Goal: Check status

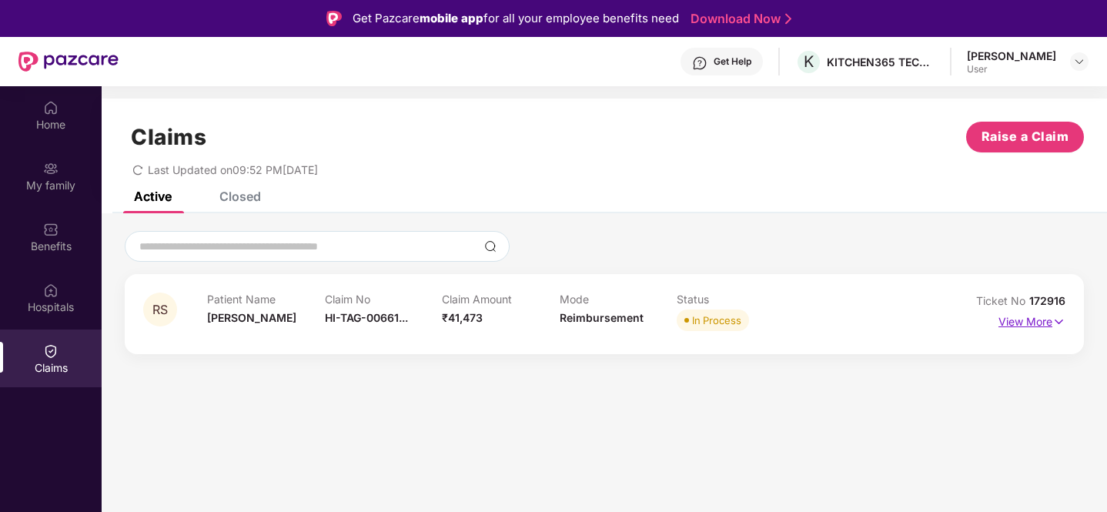
click at [1031, 323] on p "View More" at bounding box center [1031, 319] width 67 height 21
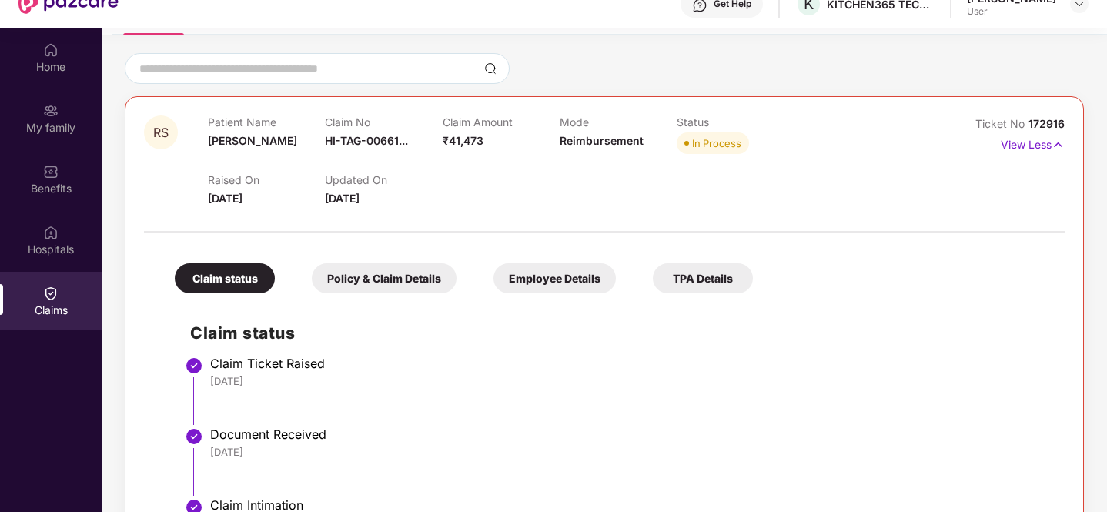
scroll to position [111, 0]
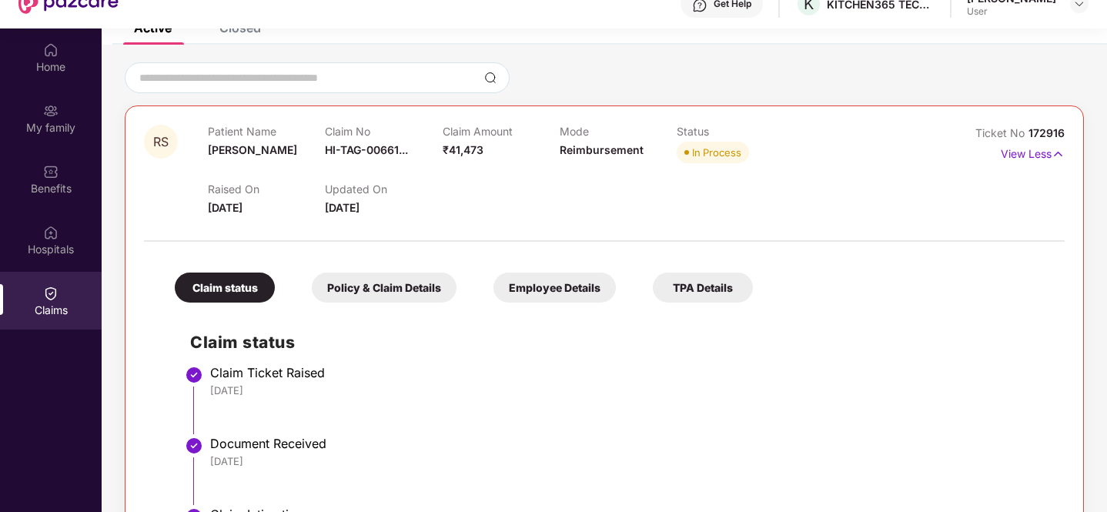
click at [407, 294] on div "Policy & Claim Details" at bounding box center [384, 287] width 145 height 30
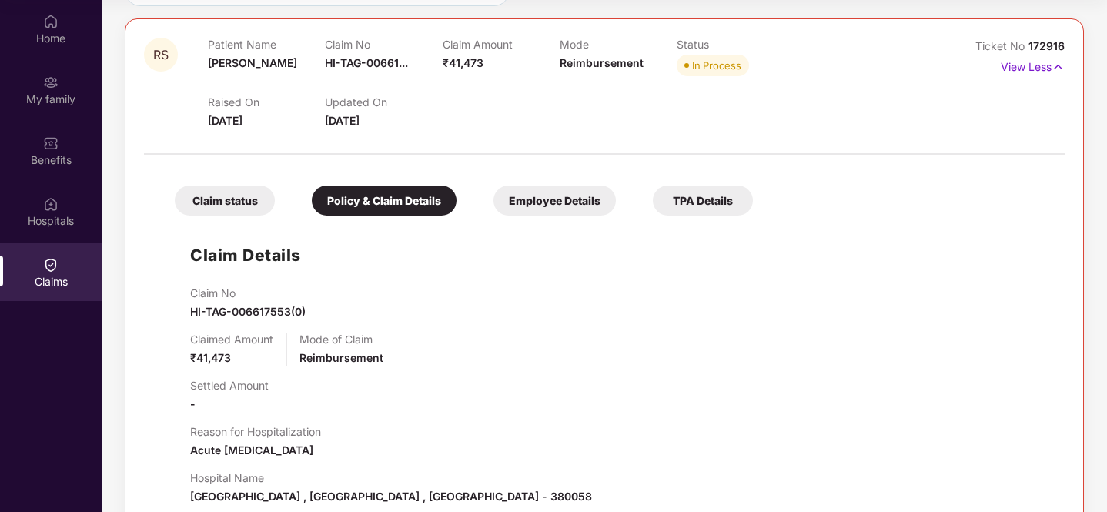
scroll to position [169, 0]
click at [545, 197] on div "Employee Details" at bounding box center [554, 201] width 122 height 30
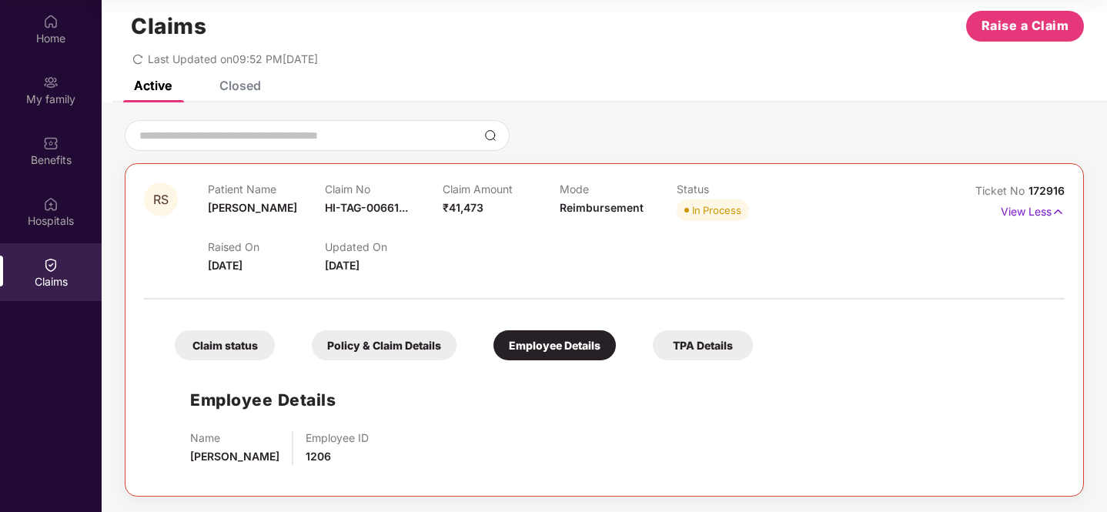
scroll to position [25, 0]
click at [655, 194] on p "Mode" at bounding box center [618, 188] width 117 height 13
click at [691, 329] on div "Claim status Policy & Claim Details Employee Details TPA Details" at bounding box center [455, 337] width 593 height 45
click at [697, 351] on div "TPA Details" at bounding box center [703, 345] width 100 height 30
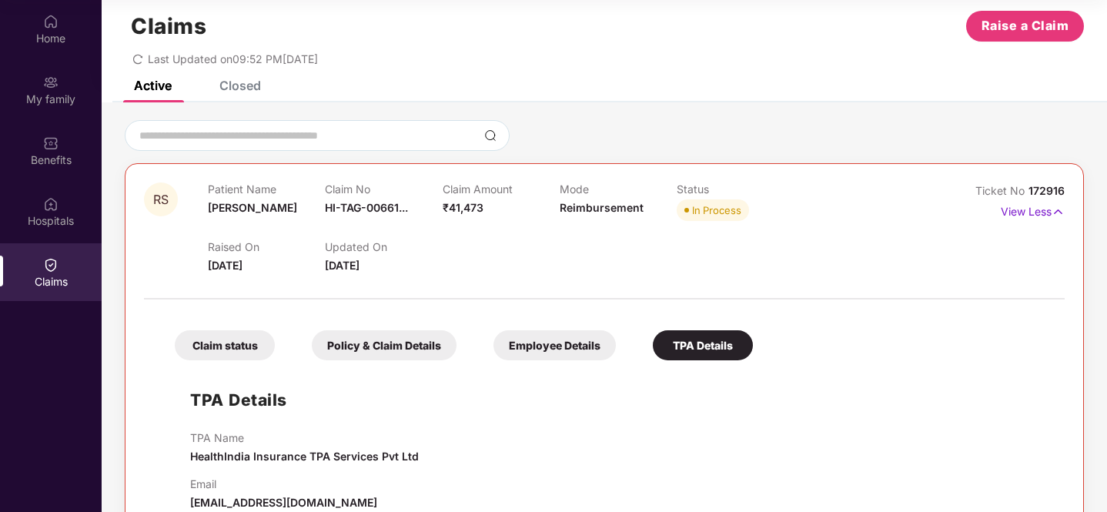
scroll to position [58, 0]
